Goal: Find specific page/section: Find specific page/section

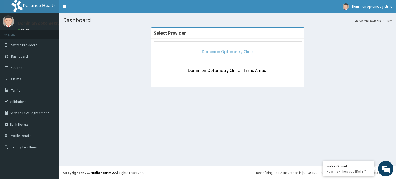
click at [210, 54] on link "Dominion Optometry Clinic" at bounding box center [228, 51] width 52 height 6
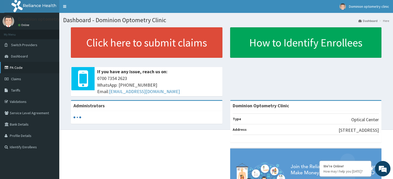
click at [14, 68] on link "PA Code" at bounding box center [29, 67] width 59 height 11
